Goal: Task Accomplishment & Management: Manage account settings

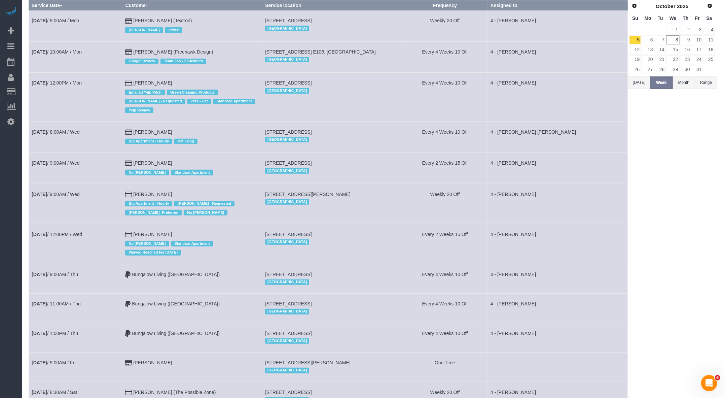
scroll to position [119, 0]
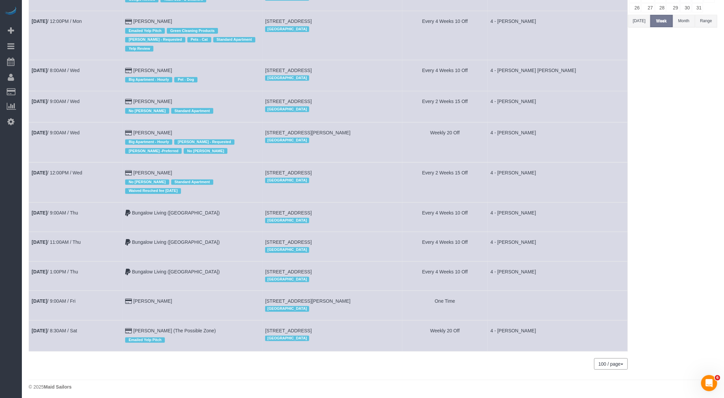
click at [272, 298] on span "[STREET_ADDRESS][PERSON_NAME]" at bounding box center [308, 300] width 86 height 5
copy td "[STREET_ADDRESS][PERSON_NAME]"
click at [59, 298] on link "[DATE] 9:00AM / Fri" at bounding box center [54, 300] width 44 height 5
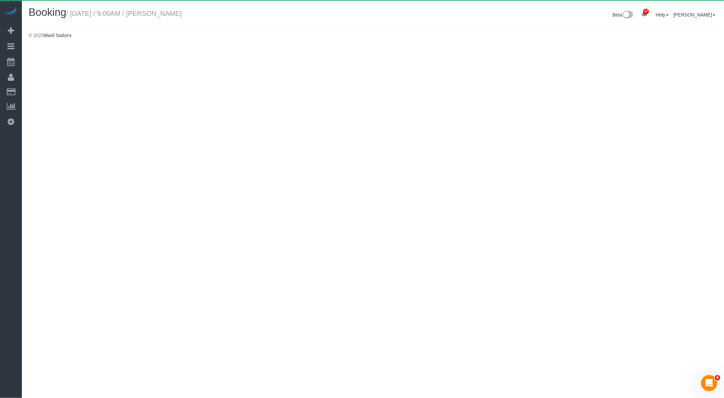
select select "MA"
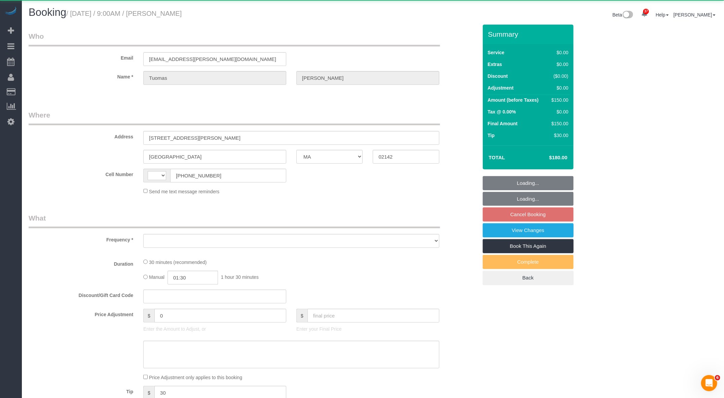
select select "number:57"
select select "number:72"
select select "number:15"
select select "number:6"
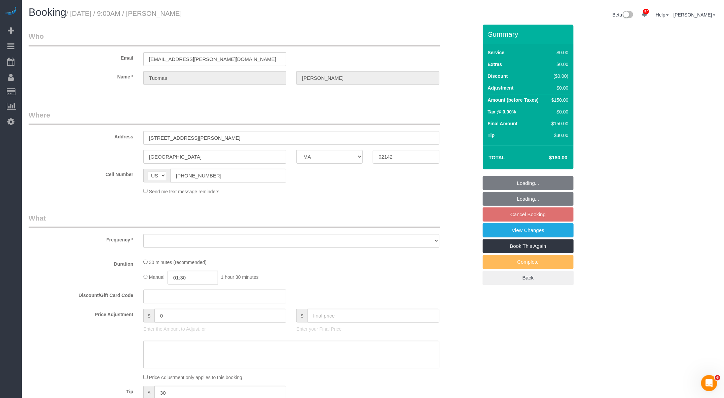
select select "string:[GEOGRAPHIC_DATA]"
select select "object:5209"
select select "string:stripe-pm_1RZx7r4VGloSiKo7eRWYNNFs"
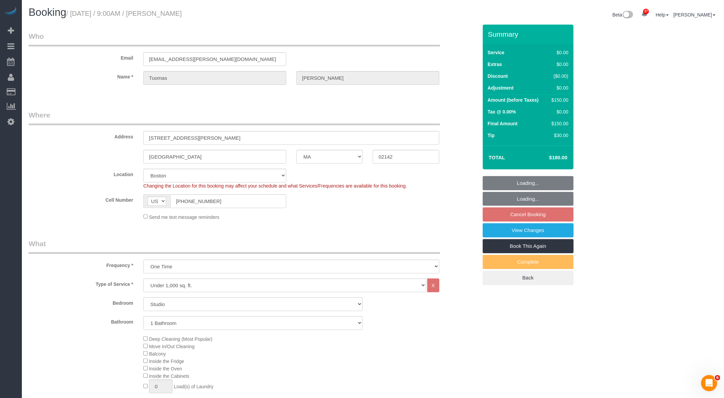
select select "spot54"
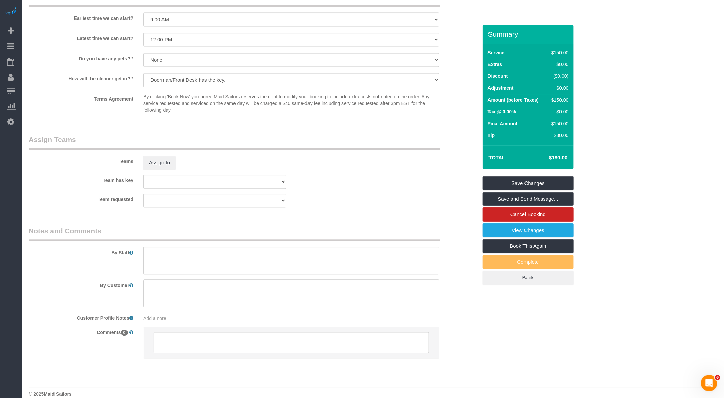
scroll to position [729, 0]
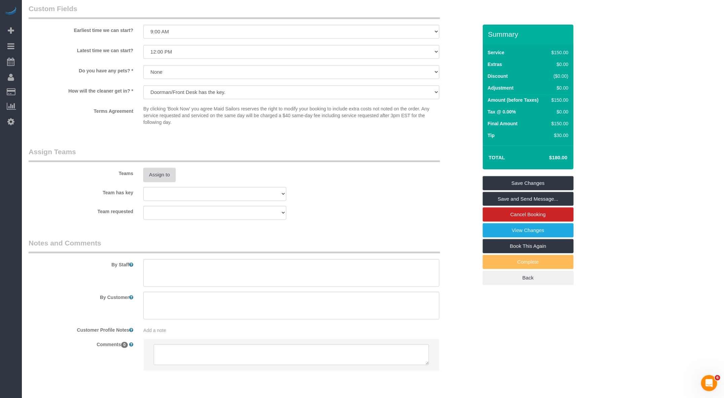
click at [157, 178] on button "Assign to" at bounding box center [159, 175] width 32 height 14
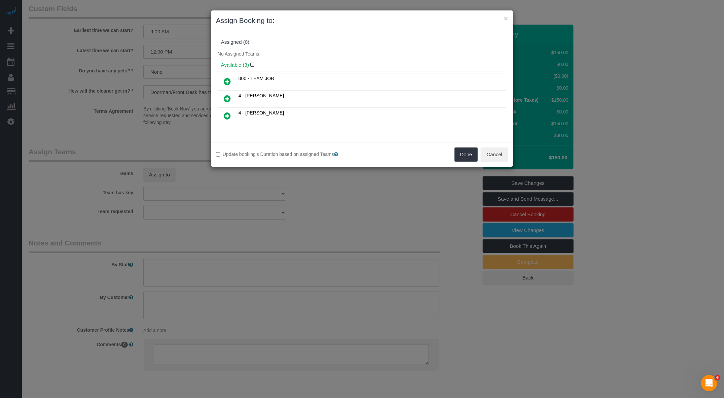
click at [230, 112] on icon at bounding box center [227, 116] width 7 height 8
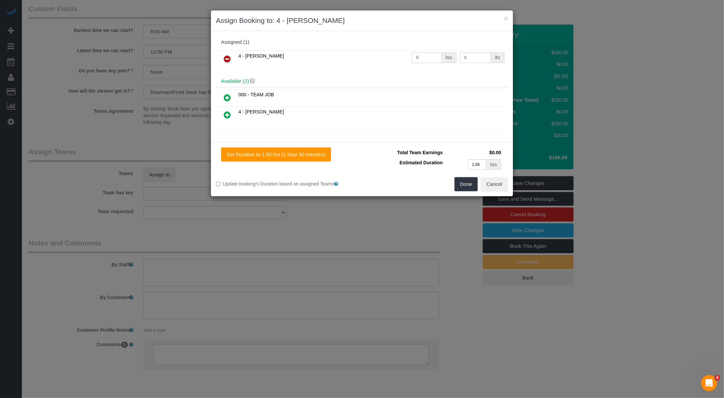
click at [424, 55] on input "0" at bounding box center [427, 58] width 30 height 10
type input "1"
click at [476, 57] on input "0" at bounding box center [475, 58] width 31 height 10
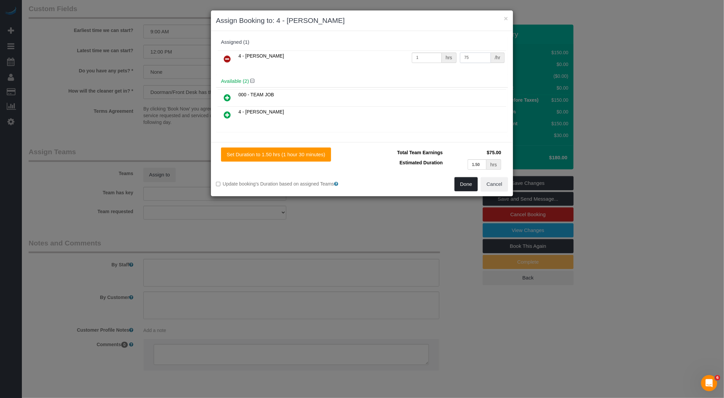
type input "75"
click at [465, 188] on button "Done" at bounding box center [467, 184] width 24 height 14
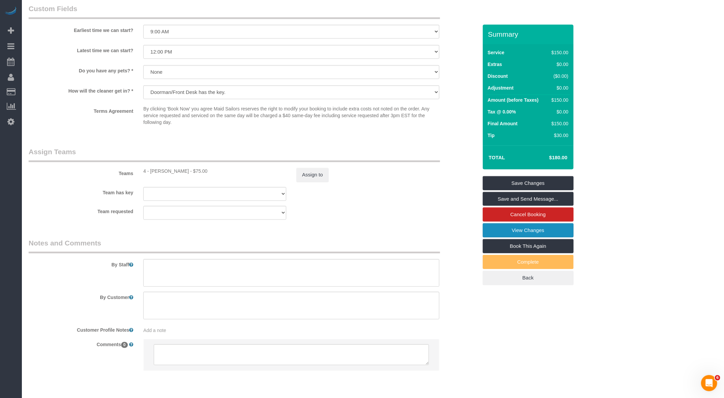
click at [532, 230] on link "View Changes" at bounding box center [528, 230] width 91 height 14
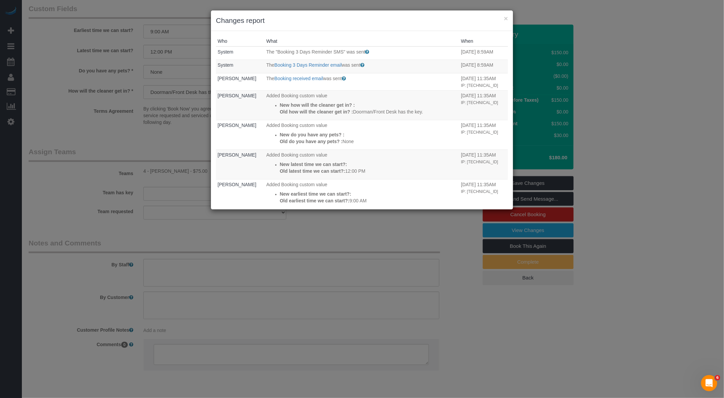
click at [511, 19] on div "× Changes report" at bounding box center [362, 20] width 302 height 21
click at [507, 19] on button "×" at bounding box center [506, 18] width 4 height 7
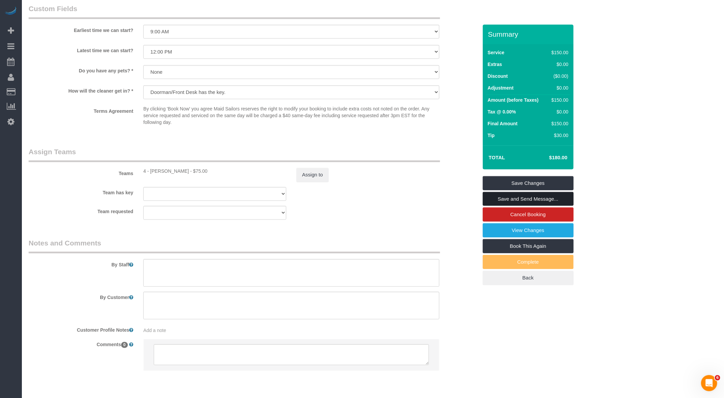
click at [513, 195] on link "Save and Send Message..." at bounding box center [528, 199] width 91 height 14
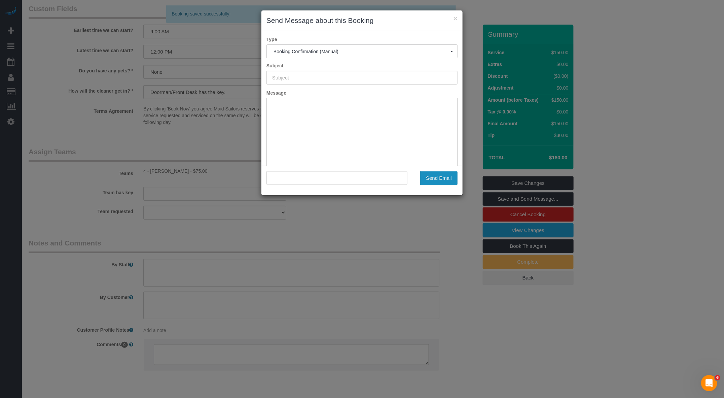
scroll to position [0, 0]
type input "Cleaning Confirmed for [DATE] 9:00am"
type input ""[PERSON_NAME]" <[EMAIL_ADDRESS][PERSON_NAME][DOMAIN_NAME]>"
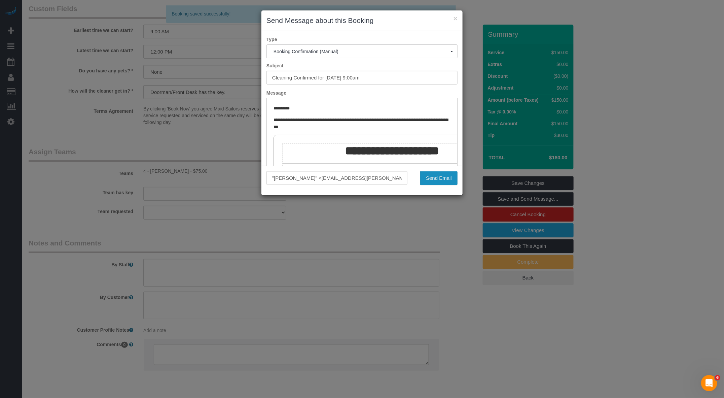
click at [435, 171] on button "Send Email" at bounding box center [438, 178] width 37 height 14
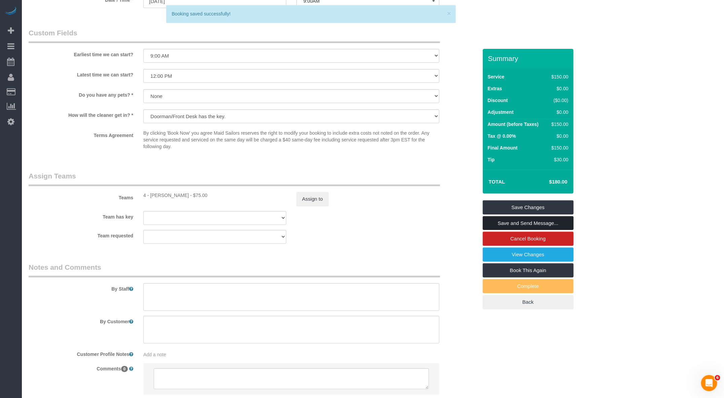
scroll to position [753, 0]
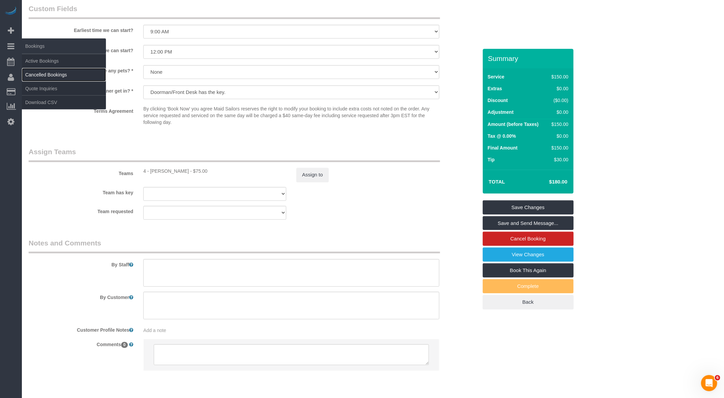
click at [49, 68] on link "Cancelled Bookings" at bounding box center [64, 74] width 84 height 13
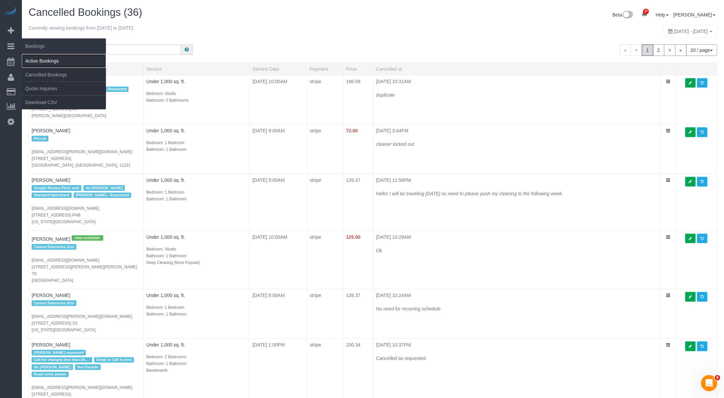
click at [41, 66] on link "Active Bookings" at bounding box center [64, 60] width 84 height 13
click at [41, 66] on body "37 Beta Your Notifications You have 0 alerts × You have 1 to charge for [DATE] …" at bounding box center [362, 199] width 724 height 398
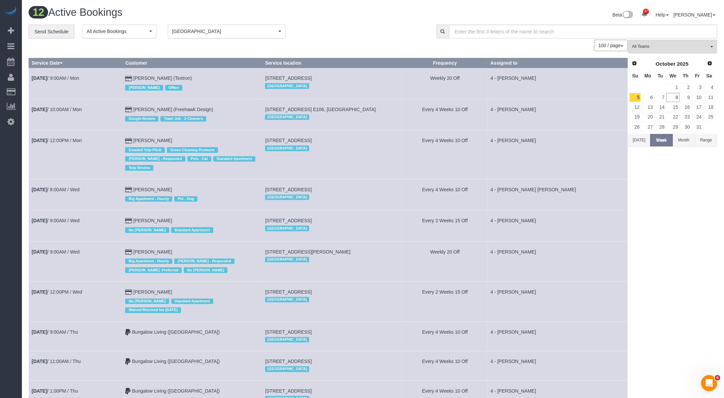
click at [213, 34] on span "[GEOGRAPHIC_DATA]" at bounding box center [224, 31] width 105 height 7
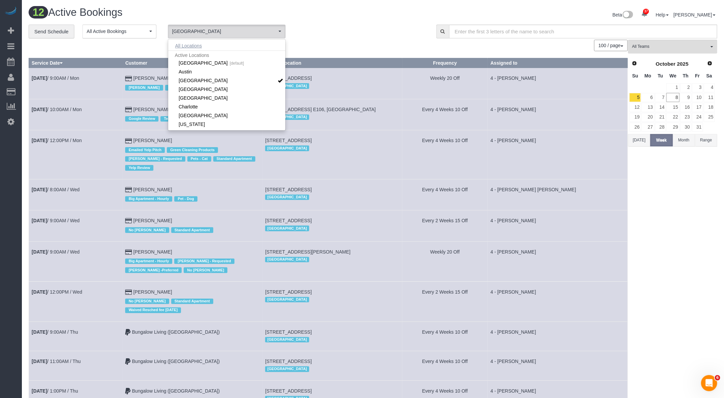
click at [196, 46] on button "All Locations" at bounding box center [188, 45] width 41 height 9
click at [462, 84] on td "Weekly 20 Off" at bounding box center [446, 83] width 86 height 31
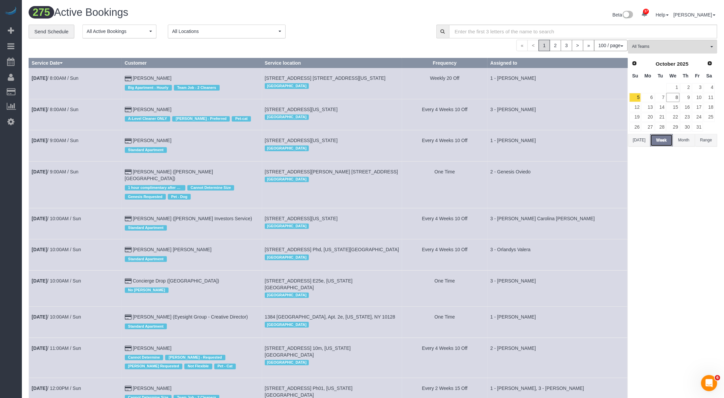
click at [661, 139] on button "Week" at bounding box center [662, 140] width 22 height 12
click at [504, 32] on input "text" at bounding box center [583, 32] width 268 height 14
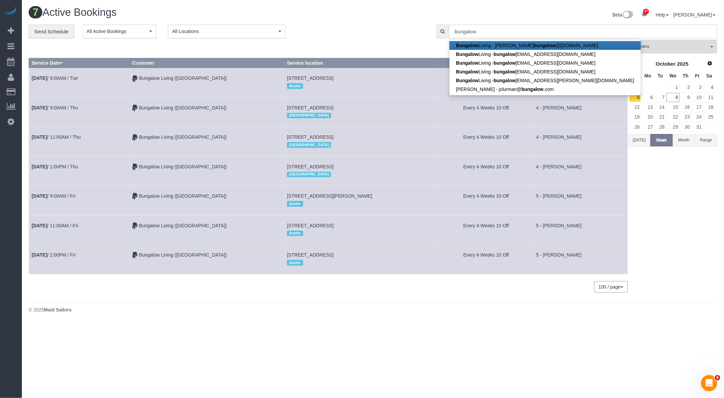
type input "bungalow"
click at [351, 102] on td "[STREET_ADDRESS] [GEOGRAPHIC_DATA]" at bounding box center [361, 111] width 155 height 29
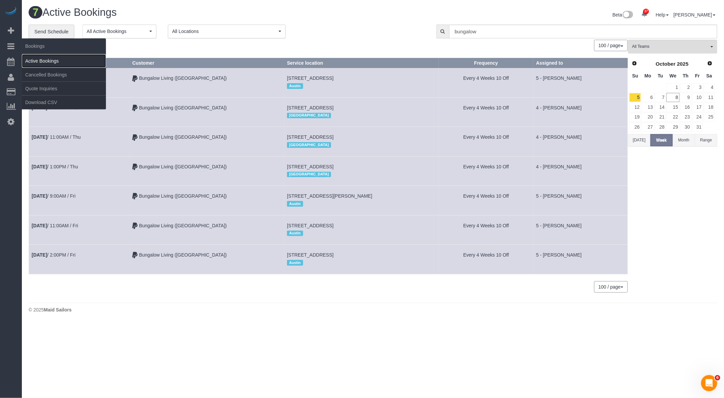
click at [49, 59] on link "Active Bookings" at bounding box center [64, 60] width 84 height 13
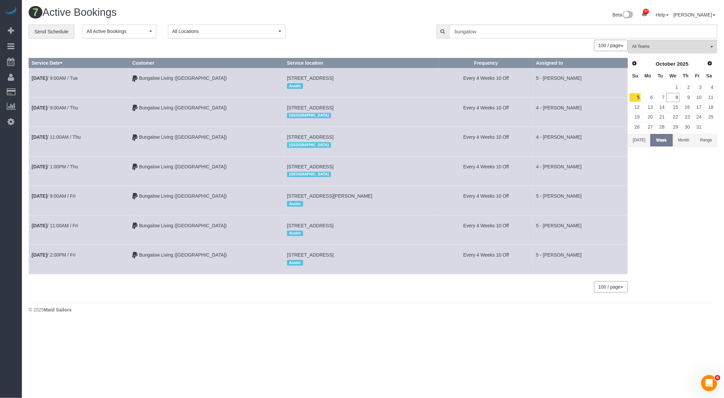
click at [320, 226] on span "[STREET_ADDRESS]" at bounding box center [310, 225] width 46 height 5
